Goal: Transaction & Acquisition: Book appointment/travel/reservation

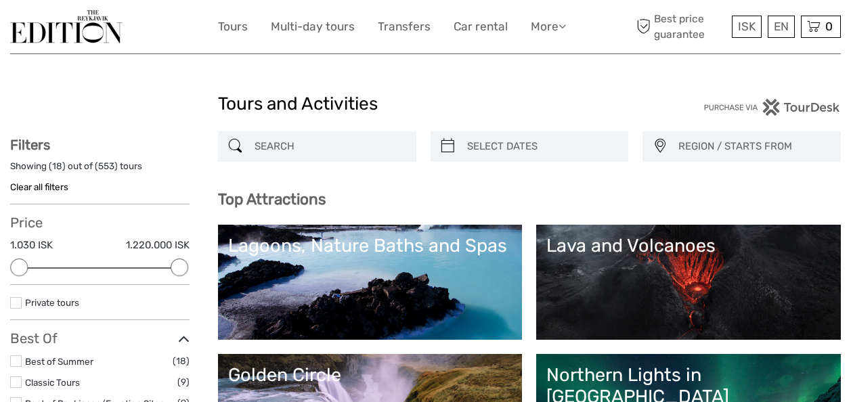
select select
click at [311, 138] on input "search" at bounding box center [329, 147] width 160 height 24
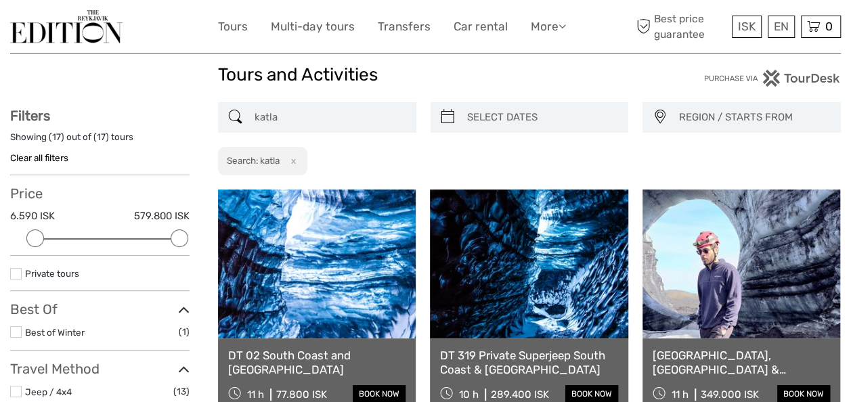
scroll to position [22, 0]
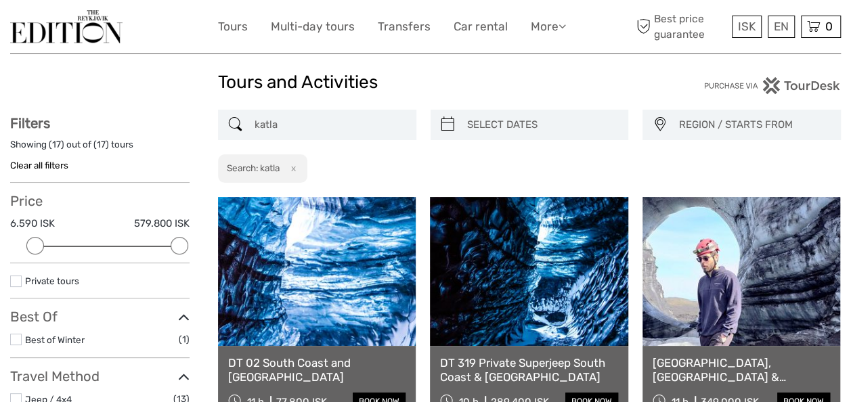
click at [363, 118] on input "katla" at bounding box center [329, 125] width 160 height 24
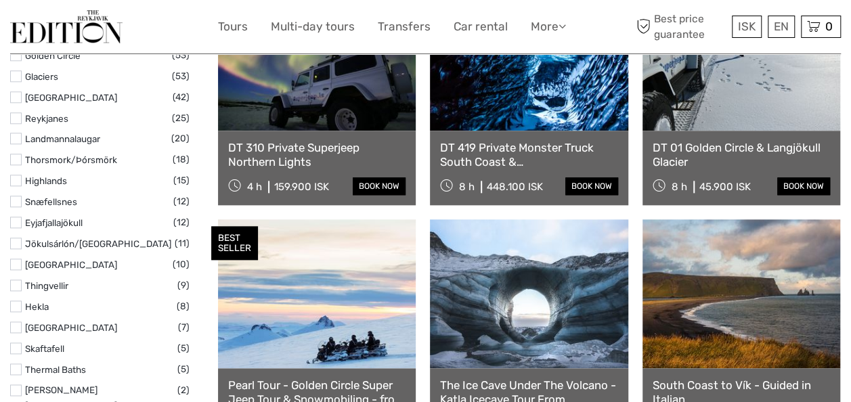
scroll to position [831, 0]
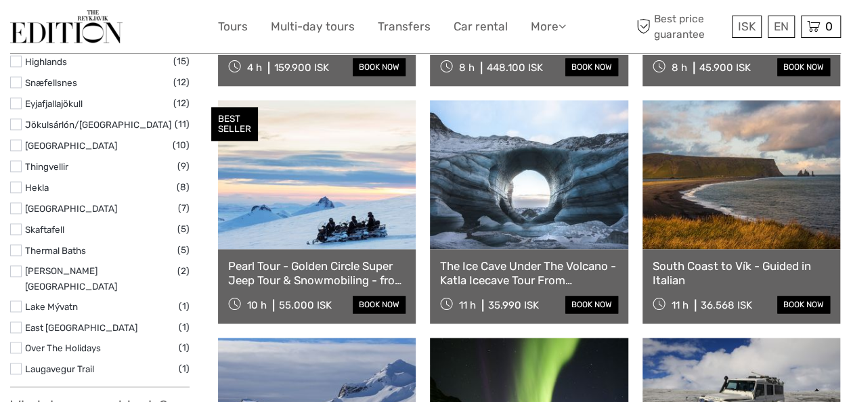
type input "katla from vik"
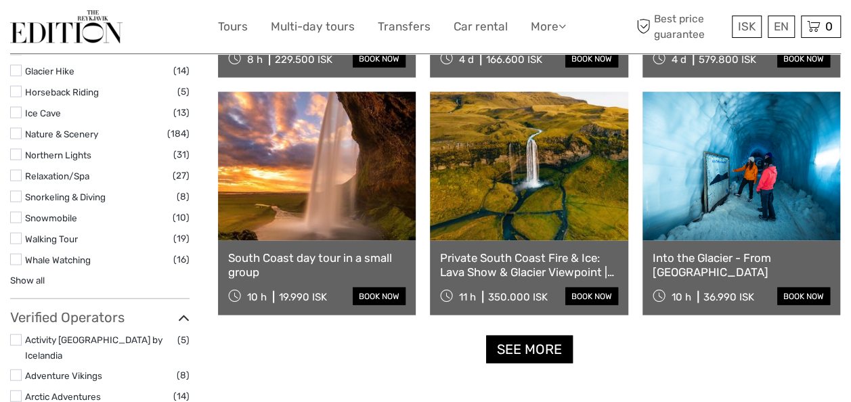
scroll to position [1324, 0]
